Goal: Task Accomplishment & Management: Manage account settings

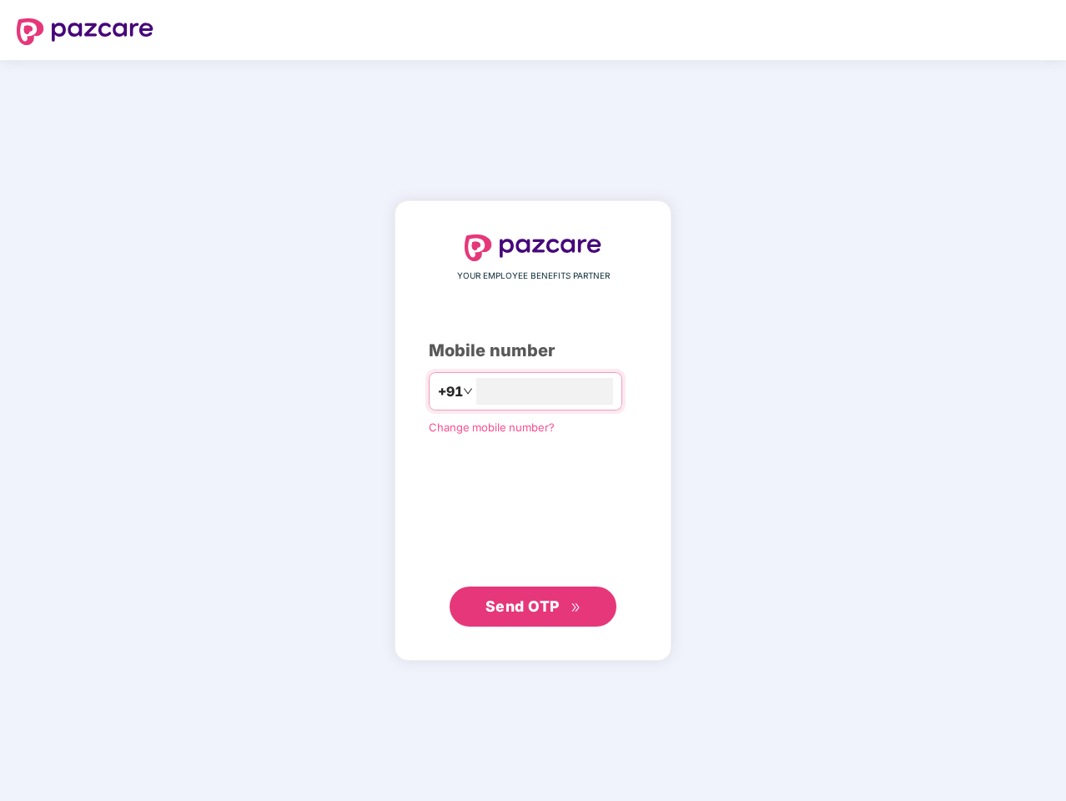
click at [533, 400] on input "number" at bounding box center [544, 391] width 137 height 27
click at [85, 32] on img at bounding box center [85, 31] width 137 height 27
click at [438, 391] on span "+91" at bounding box center [450, 391] width 25 height 21
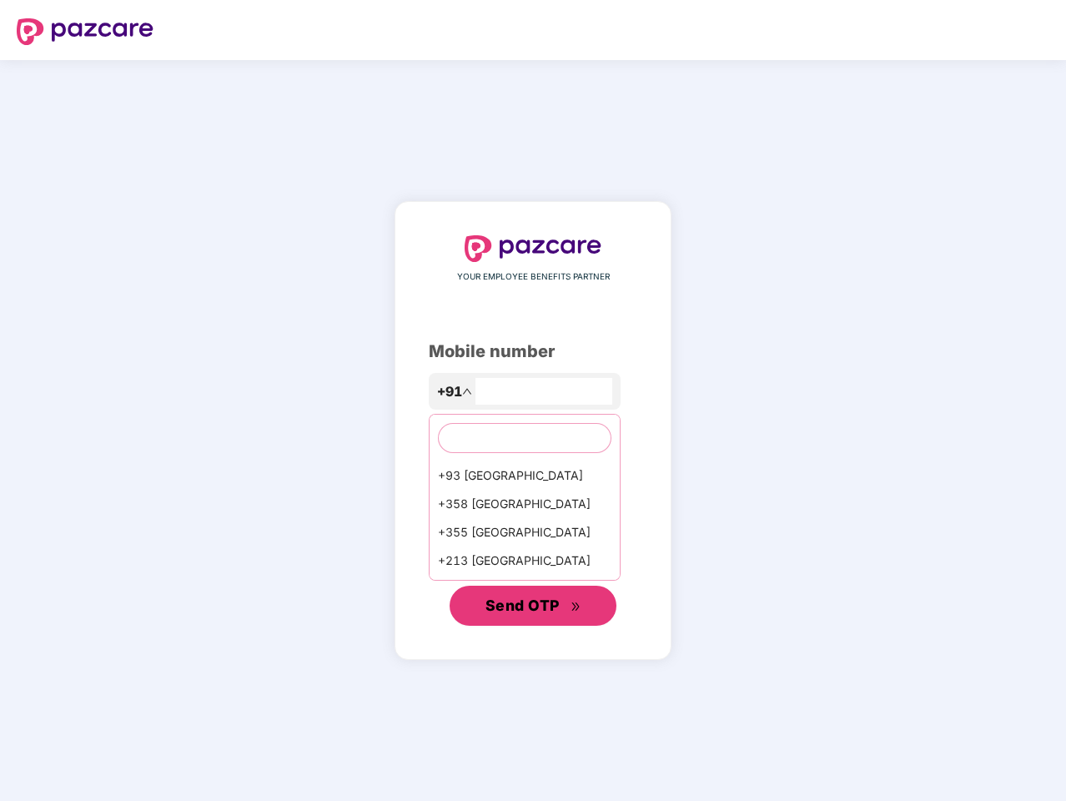
click at [533, 606] on span "Send OTP" at bounding box center [523, 605] width 74 height 18
